Goal: Contribute content

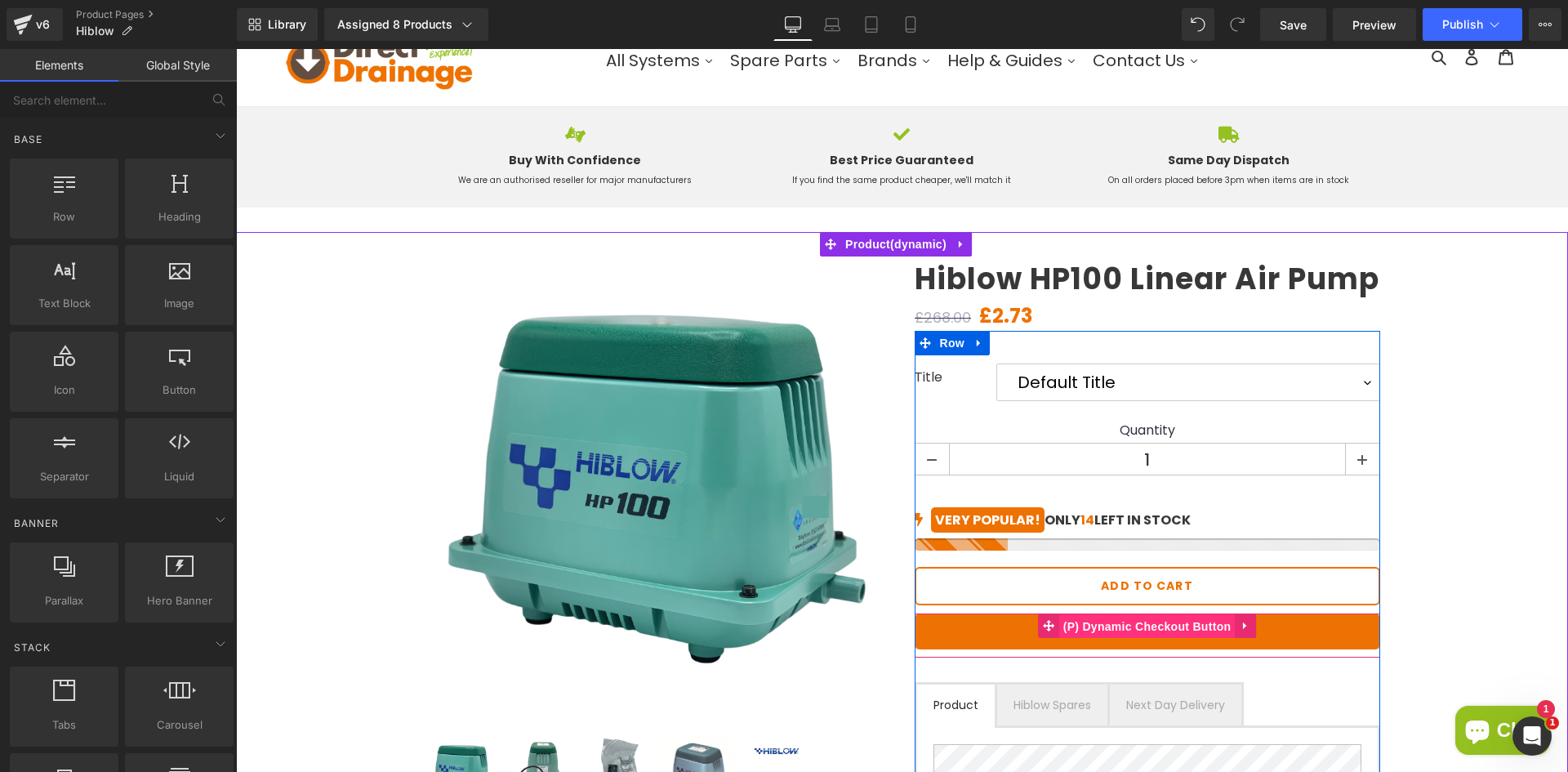
click at [1145, 625] on span "(P) Dynamic Checkout Button" at bounding box center [1148, 626] width 177 height 24
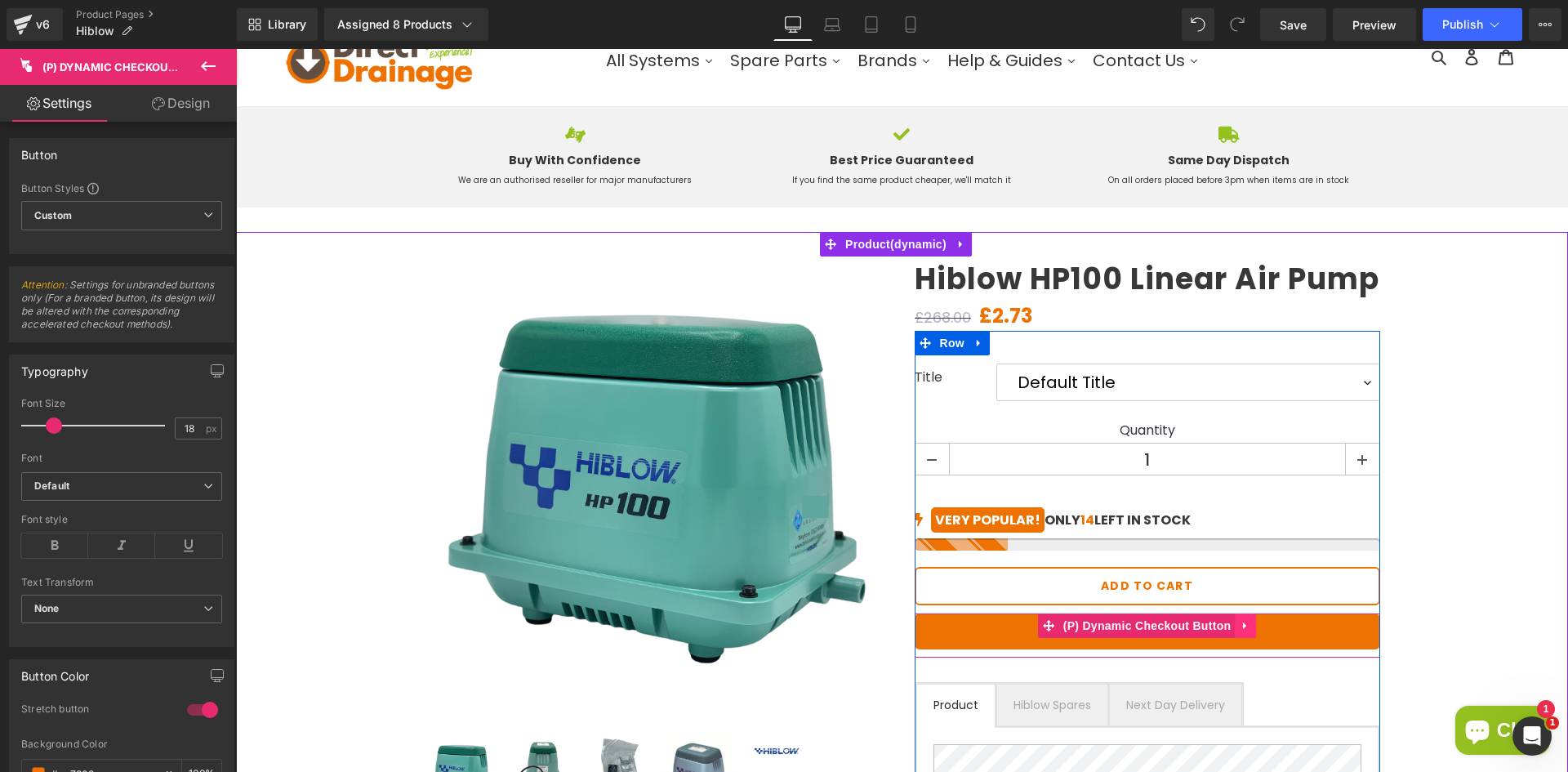
click at [1235, 622] on link at bounding box center [1246, 625] width 21 height 24
click at [1251, 625] on icon at bounding box center [1256, 625] width 12 height 12
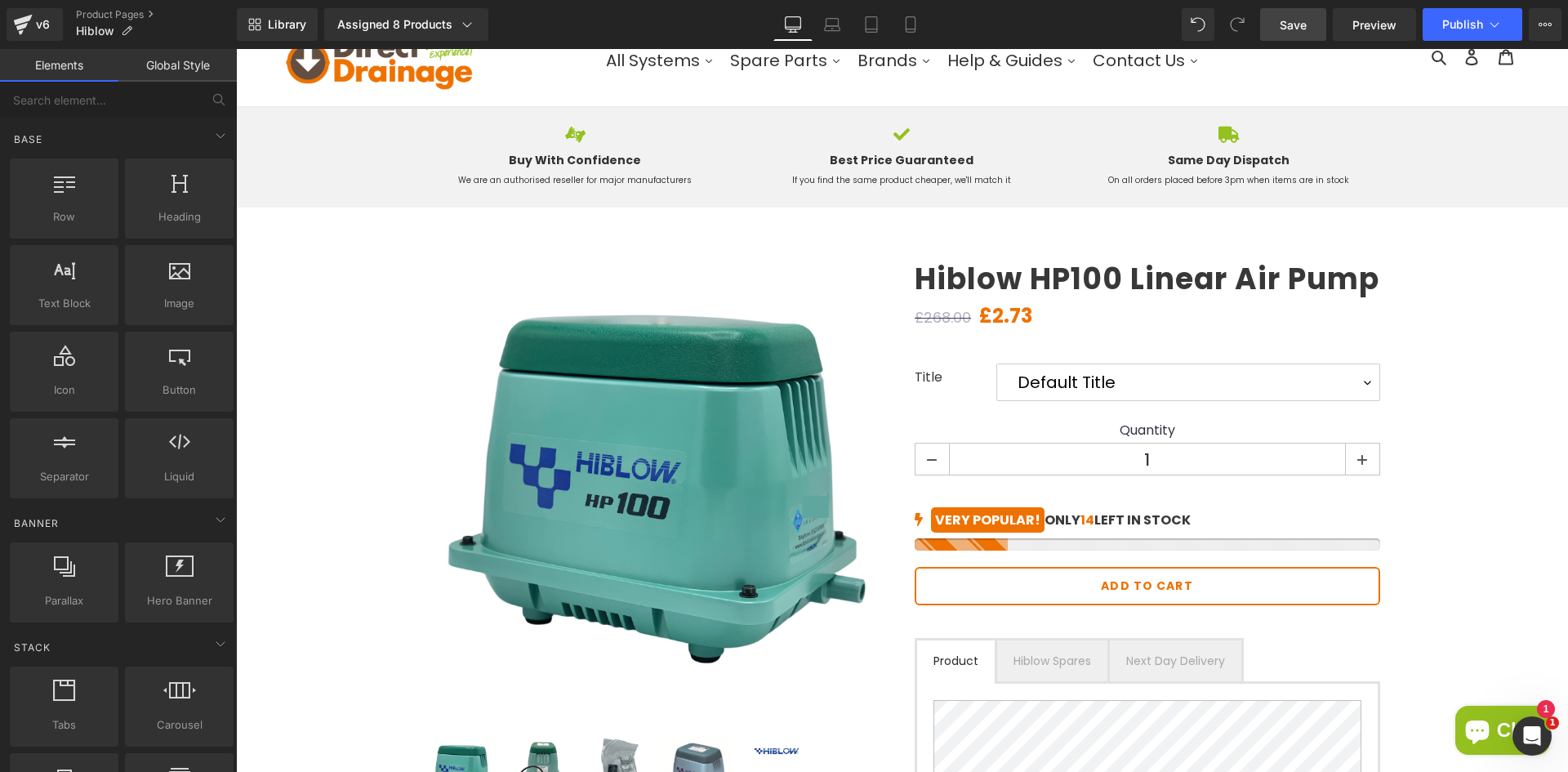
click at [1304, 27] on span "Save" at bounding box center [1293, 25] width 27 height 17
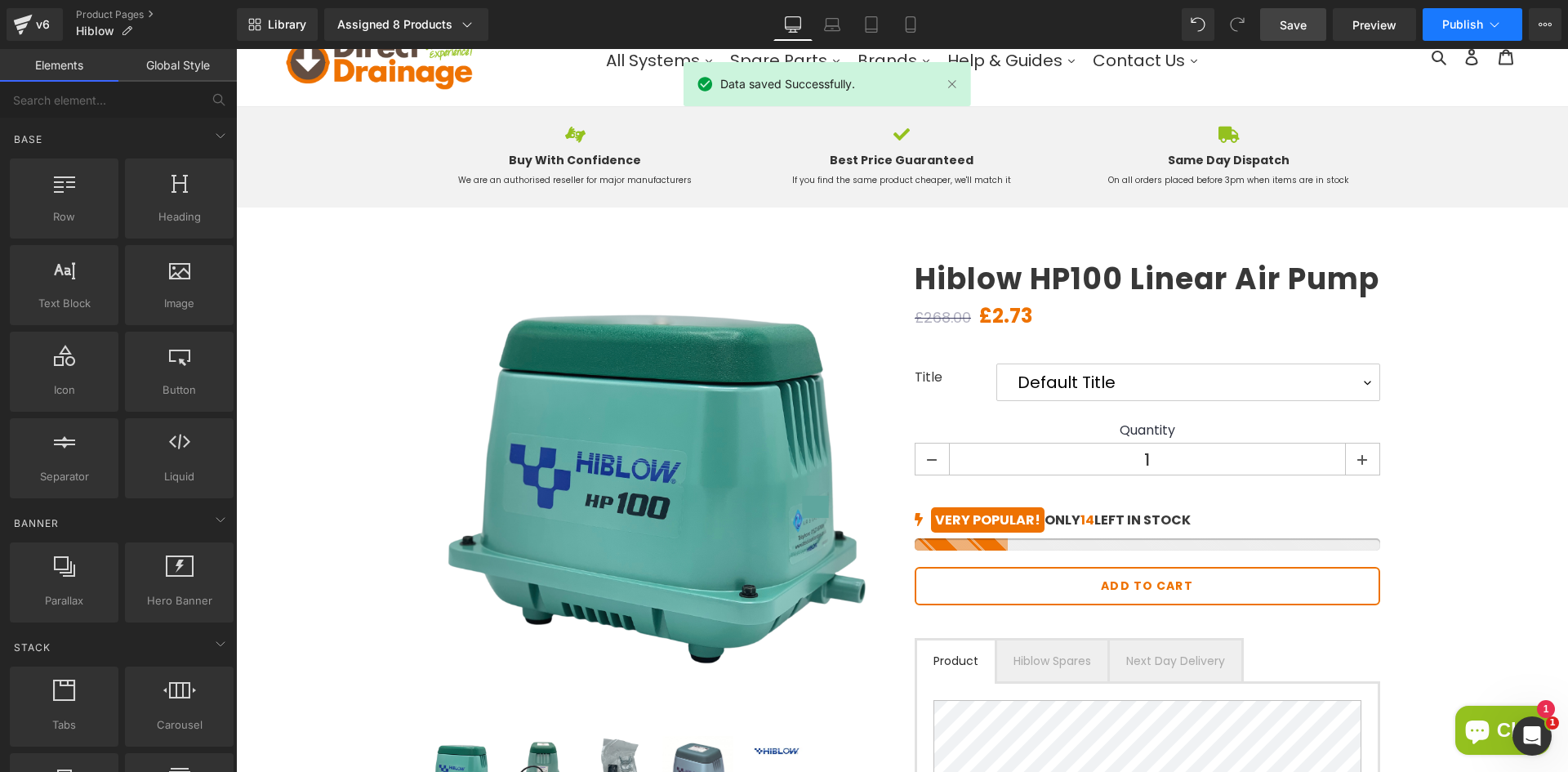
click at [1462, 32] on button "Publish" at bounding box center [1472, 24] width 100 height 33
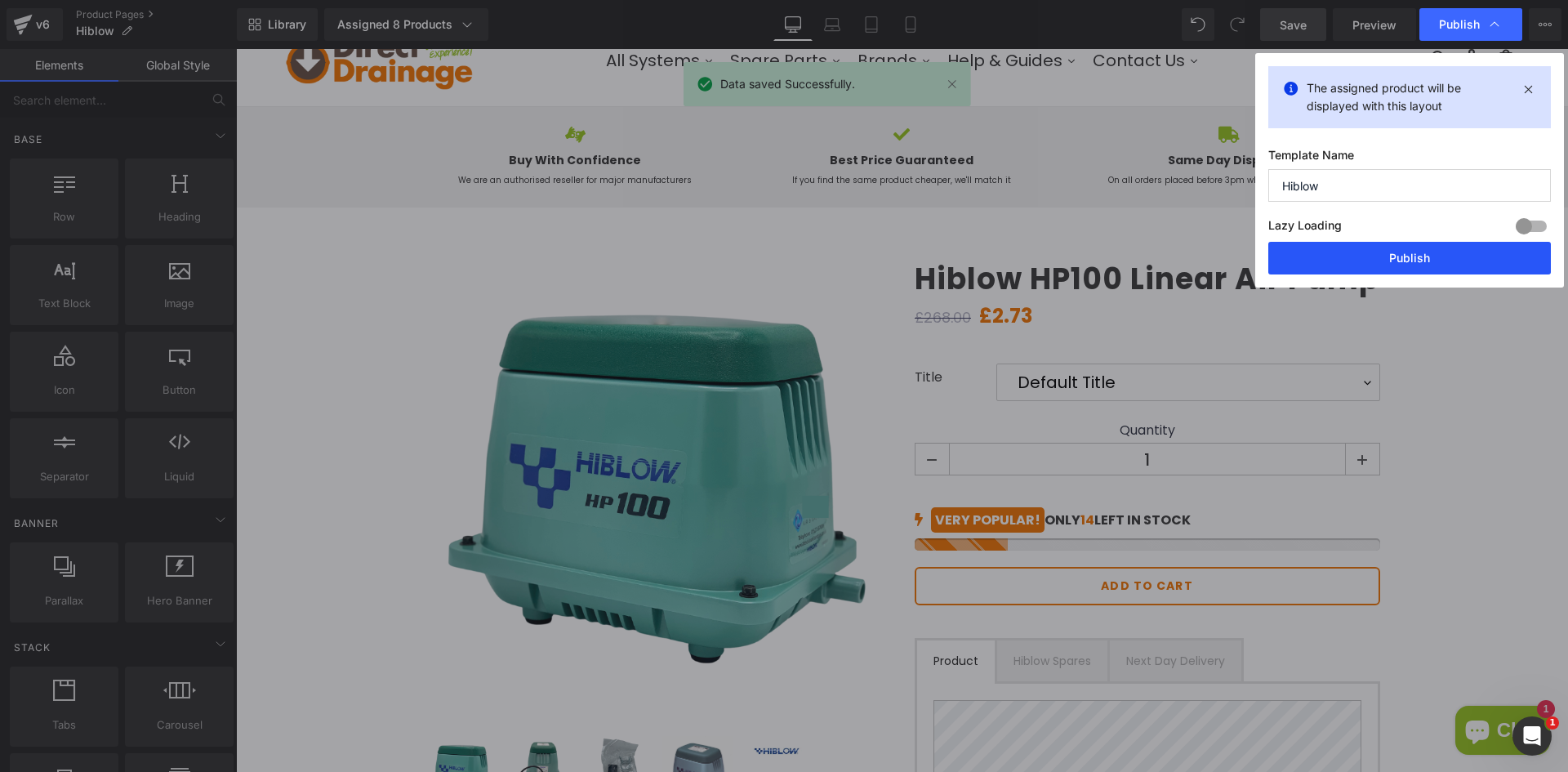
click at [1386, 254] on button "Publish" at bounding box center [1409, 258] width 283 height 33
